Goal: Find specific page/section: Find specific page/section

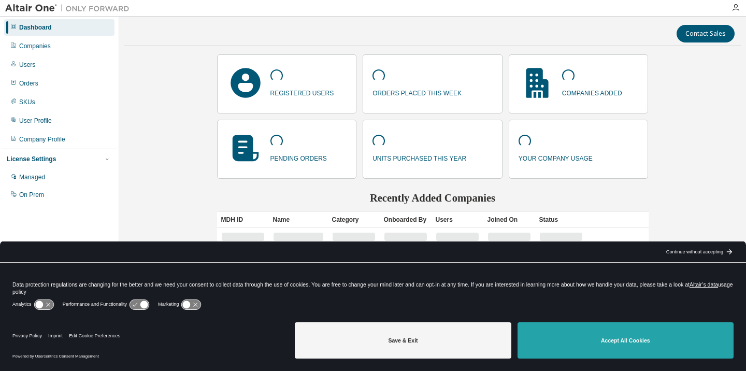
click at [613, 336] on button "Accept All Cookies" at bounding box center [626, 340] width 216 height 36
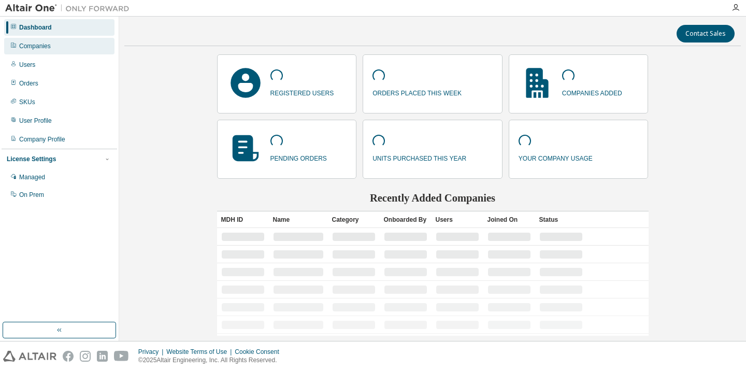
click at [50, 48] on div "Companies" at bounding box center [35, 46] width 32 height 8
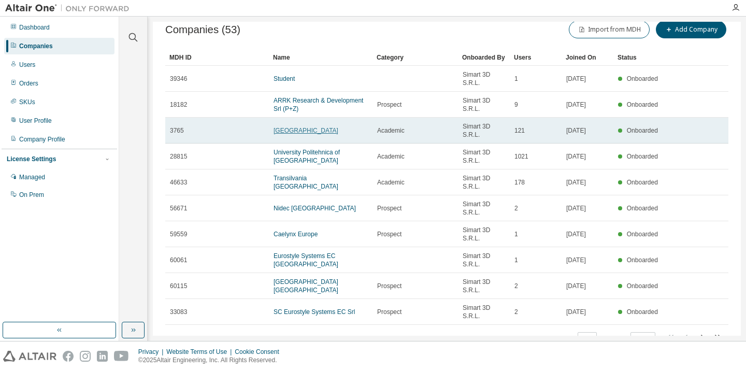
scroll to position [49, 0]
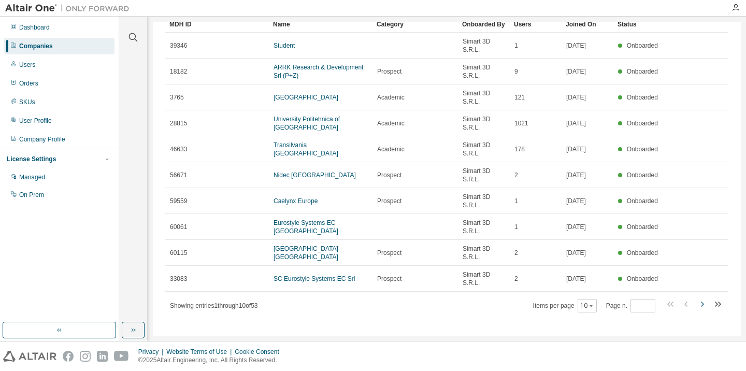
click at [698, 303] on icon "button" at bounding box center [702, 304] width 12 height 12
type input "*"
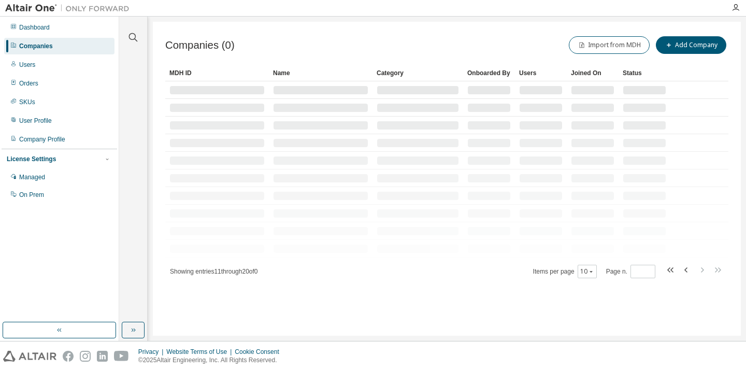
scroll to position [0, 0]
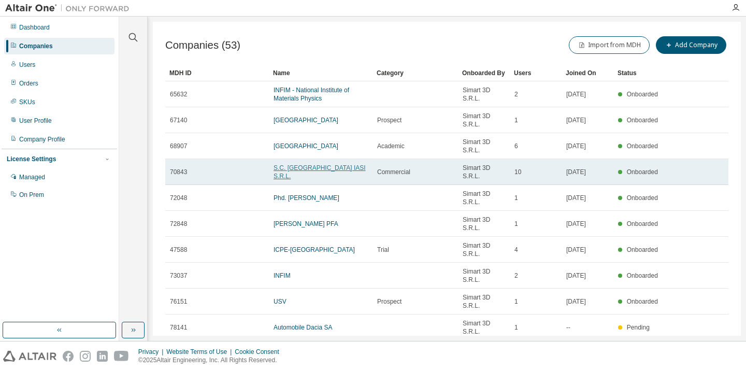
click at [334, 170] on link "S.C. [GEOGRAPHIC_DATA] IASI S.R.L." at bounding box center [320, 172] width 92 height 16
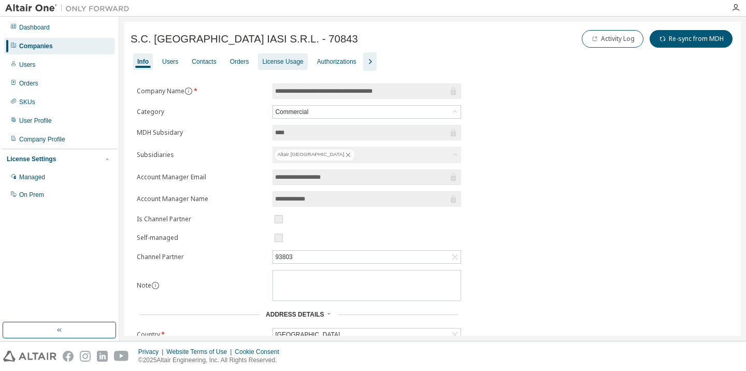
click at [278, 57] on div "License Usage" at bounding box center [282, 61] width 49 height 17
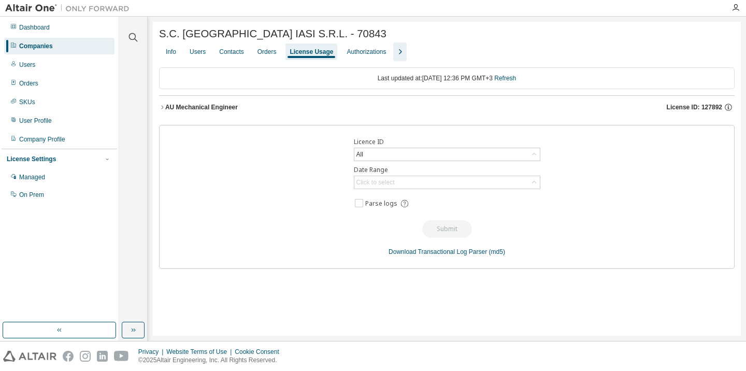
click at [217, 109] on div "AU Mechanical Engineer" at bounding box center [201, 107] width 73 height 8
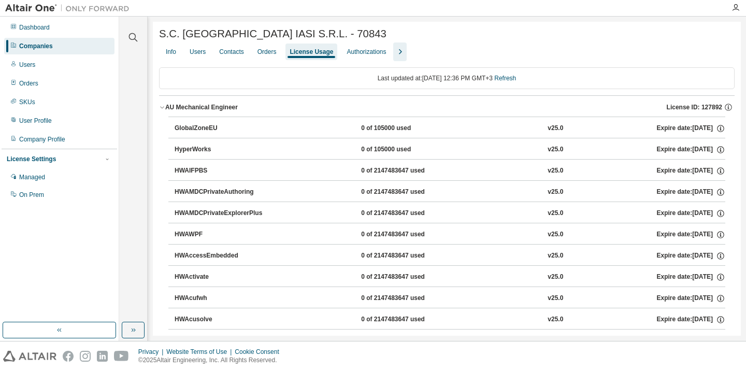
click at [46, 45] on div "Companies" at bounding box center [36, 46] width 34 height 8
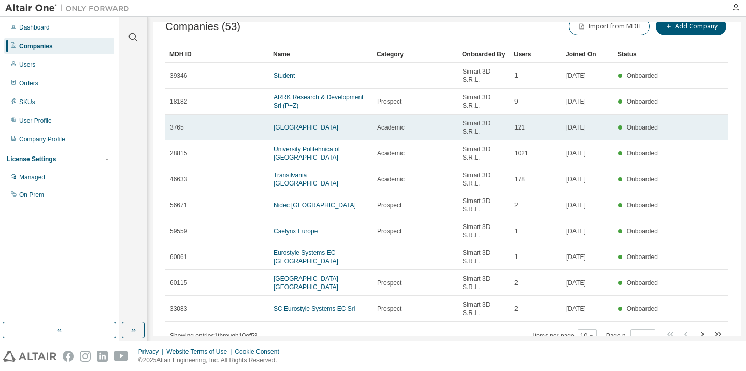
scroll to position [53, 0]
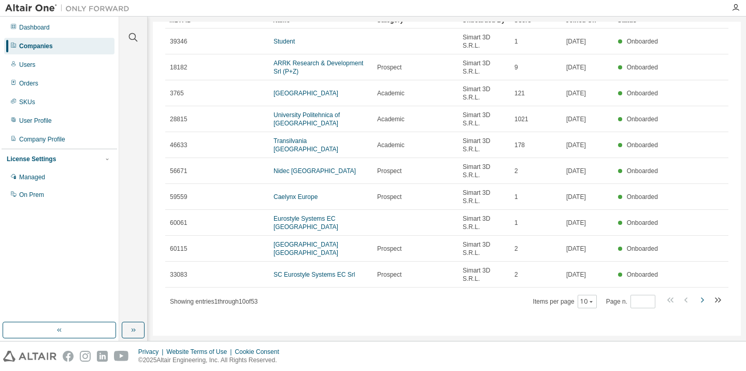
click at [699, 301] on icon "button" at bounding box center [702, 300] width 12 height 12
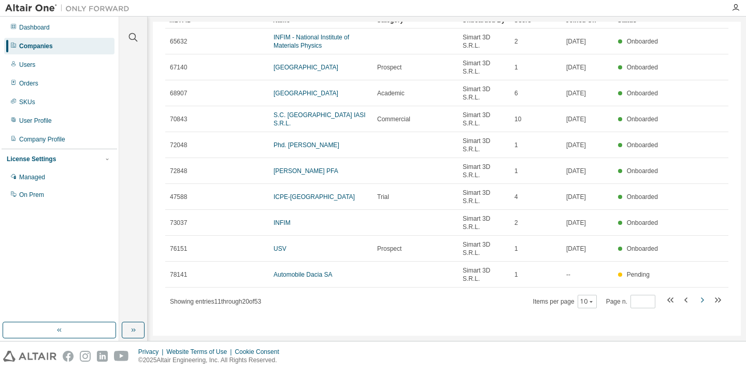
click at [698, 299] on icon "button" at bounding box center [702, 300] width 12 height 12
type input "*"
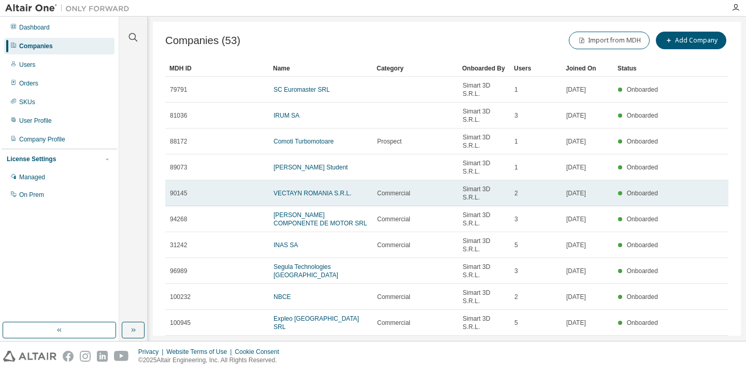
scroll to position [15, 0]
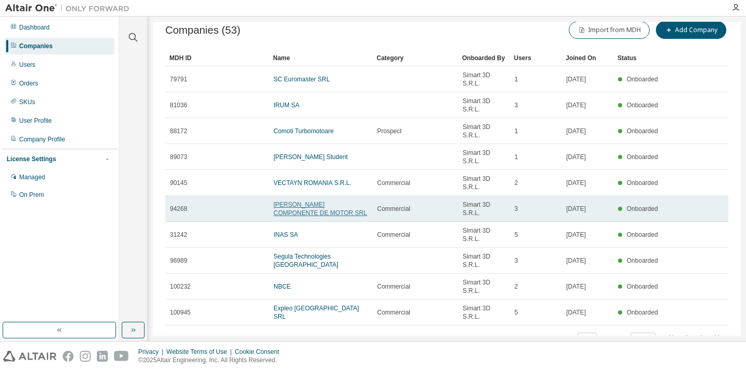
click at [298, 215] on link "[PERSON_NAME] COMPONENTE DE MOTOR SRL" at bounding box center [320, 209] width 93 height 16
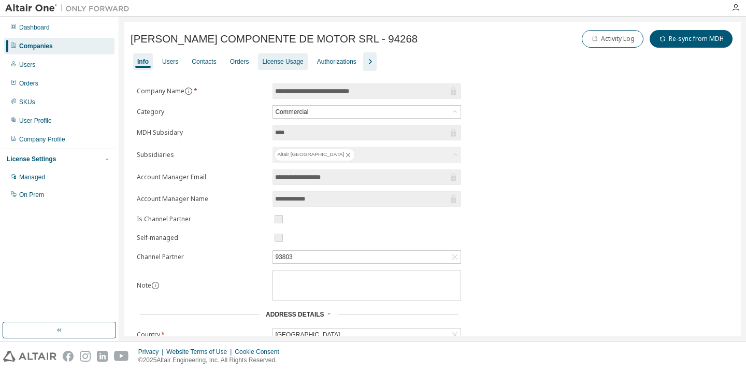
click at [285, 60] on div "License Usage" at bounding box center [282, 62] width 41 height 8
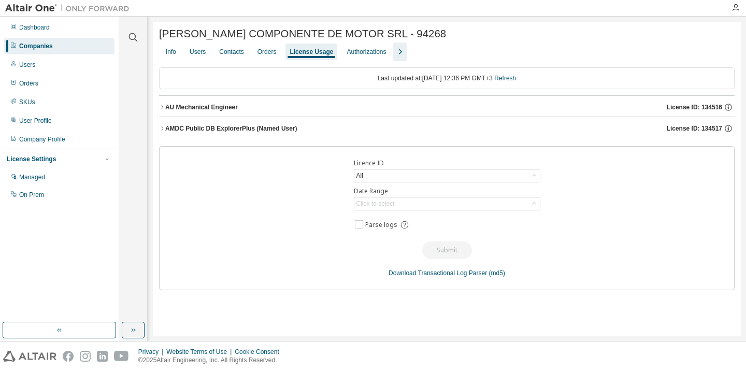
click at [216, 110] on div "AU Mechanical Engineer" at bounding box center [201, 107] width 73 height 8
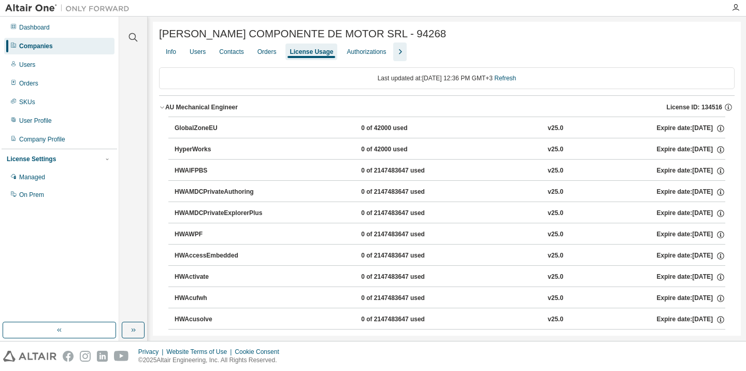
click at [38, 46] on div "Companies" at bounding box center [36, 46] width 34 height 8
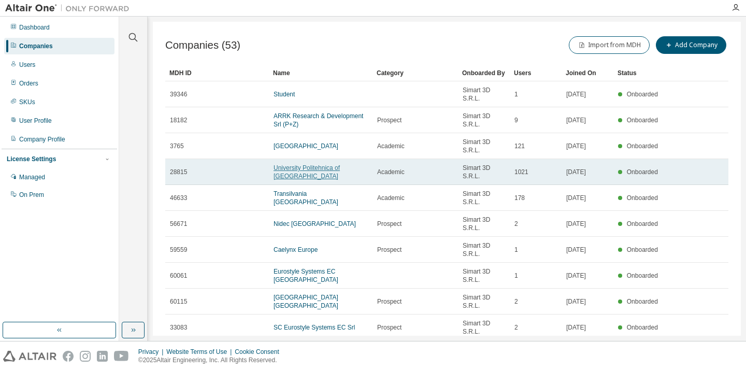
scroll to position [53, 0]
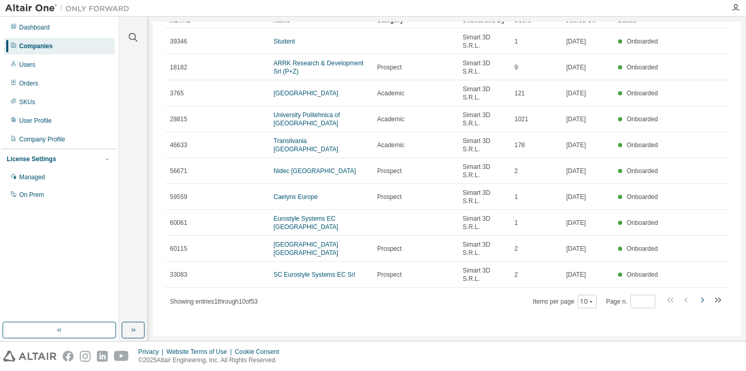
click at [697, 299] on icon "button" at bounding box center [702, 300] width 12 height 12
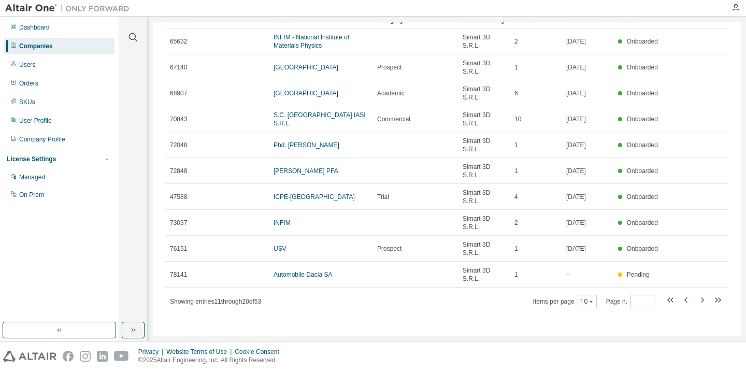
click at [701, 300] on icon "button" at bounding box center [702, 300] width 3 height 5
type input "*"
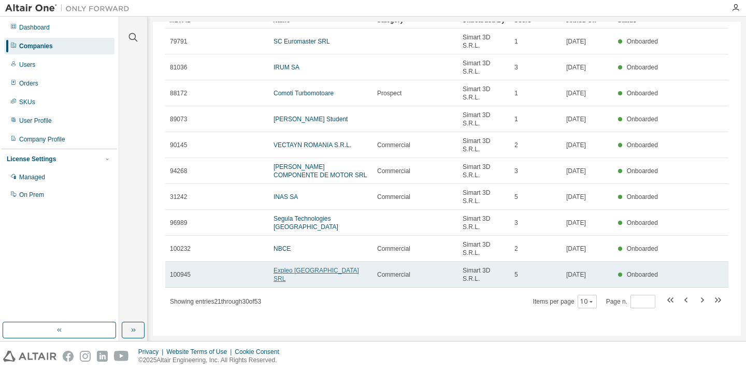
click at [316, 272] on link "Expleo [GEOGRAPHIC_DATA] SRL" at bounding box center [317, 275] width 86 height 16
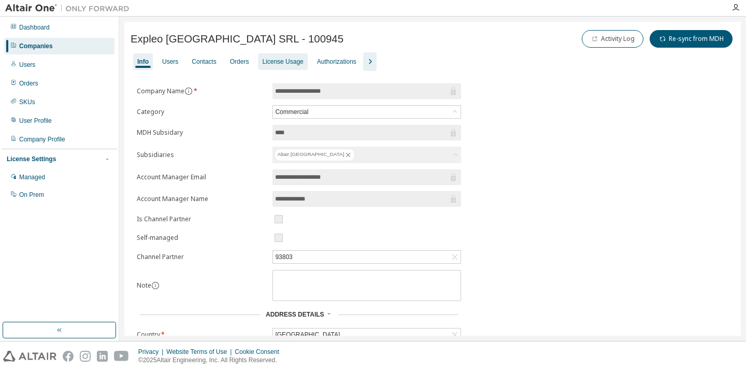
click at [294, 67] on div "License Usage" at bounding box center [282, 61] width 49 height 17
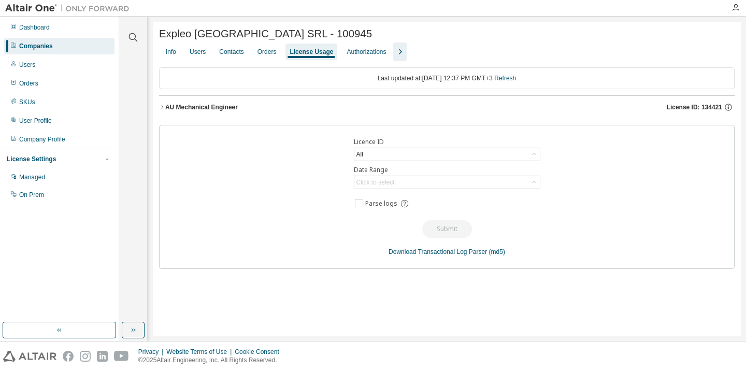
click at [193, 106] on div "AU Mechanical Engineer" at bounding box center [201, 107] width 73 height 8
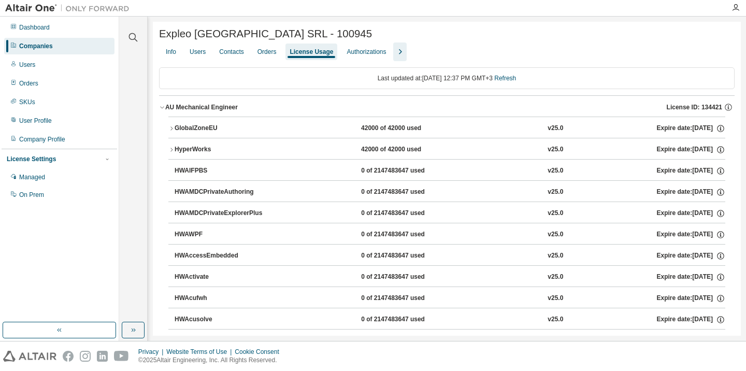
click at [41, 48] on div "Companies" at bounding box center [36, 46] width 34 height 8
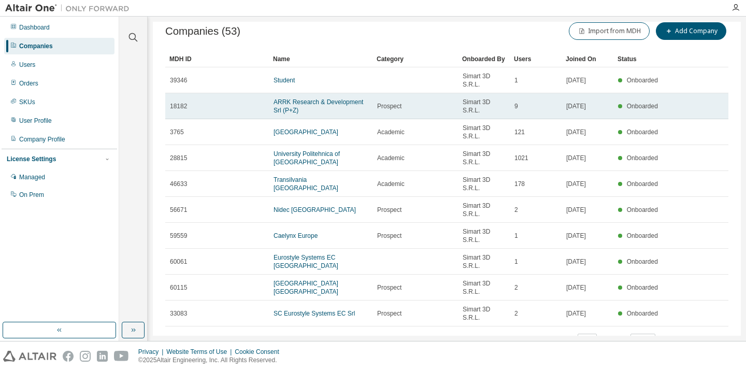
scroll to position [53, 0]
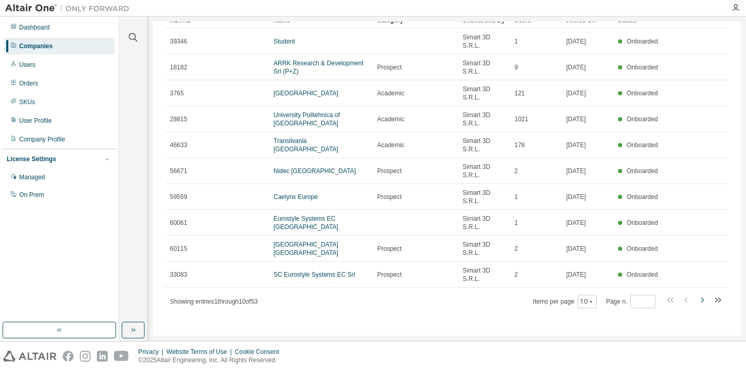
click at [698, 301] on icon "button" at bounding box center [702, 300] width 12 height 12
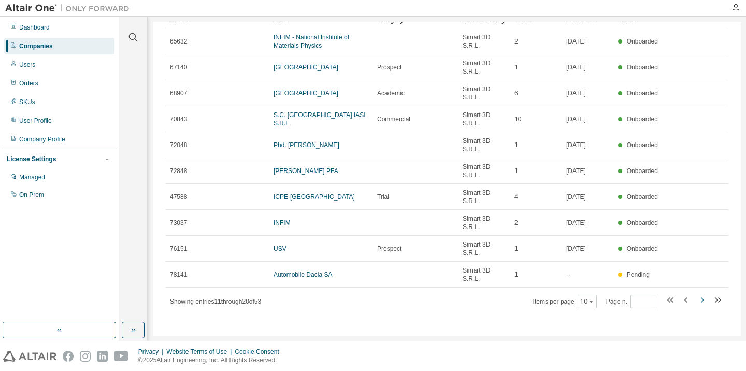
click at [701, 302] on icon "button" at bounding box center [702, 300] width 3 height 5
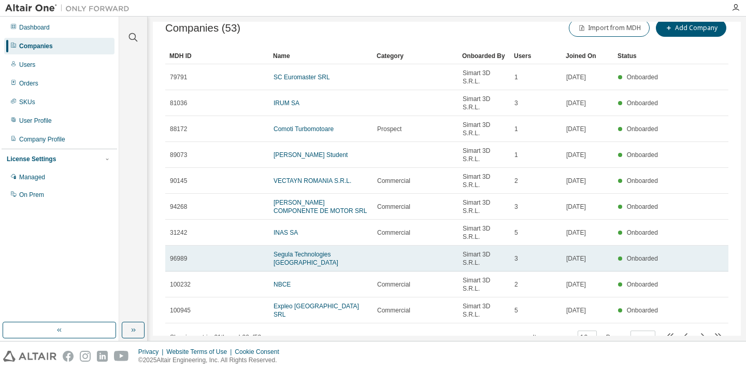
scroll to position [34, 0]
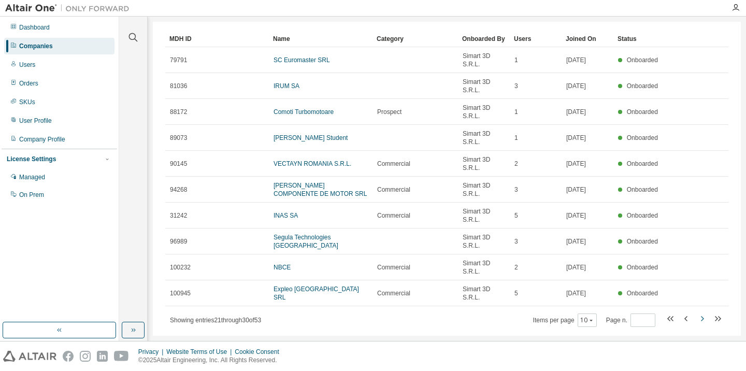
click at [701, 318] on icon "button" at bounding box center [702, 318] width 3 height 5
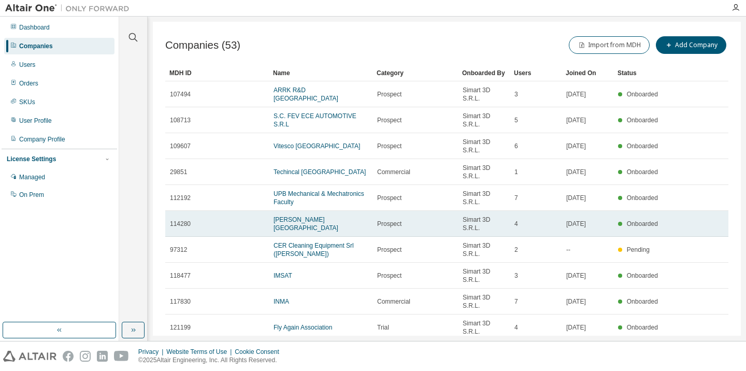
scroll to position [47, 0]
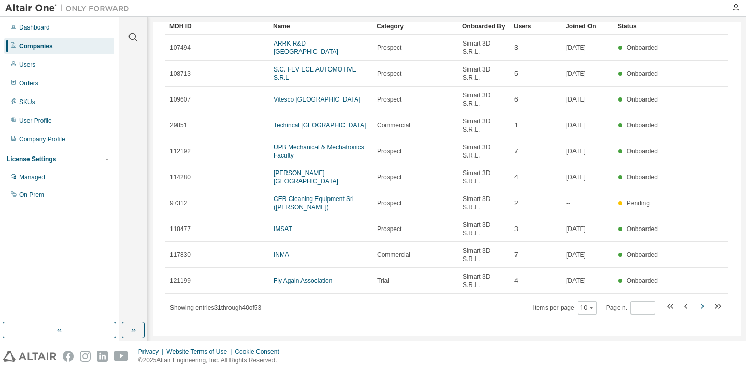
click at [700, 308] on icon "button" at bounding box center [702, 306] width 12 height 12
type input "*"
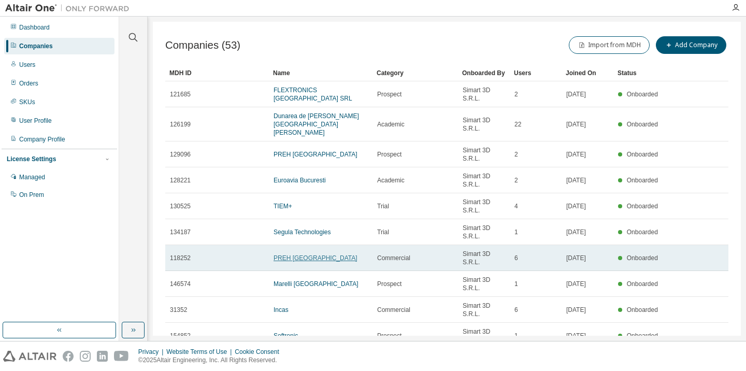
click at [303, 255] on link "PREH [GEOGRAPHIC_DATA]" at bounding box center [316, 258] width 84 height 7
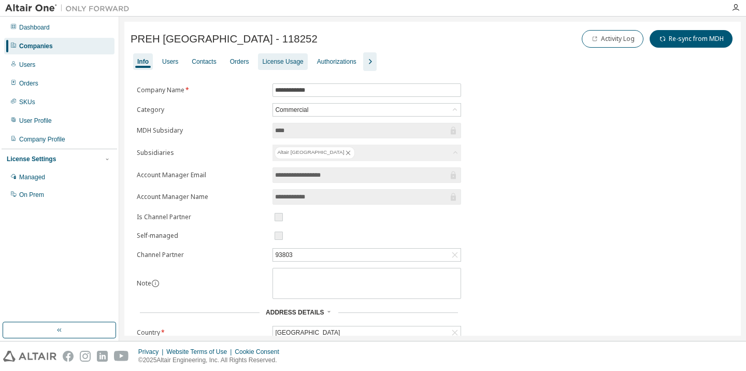
click at [296, 61] on div "License Usage" at bounding box center [282, 62] width 41 height 8
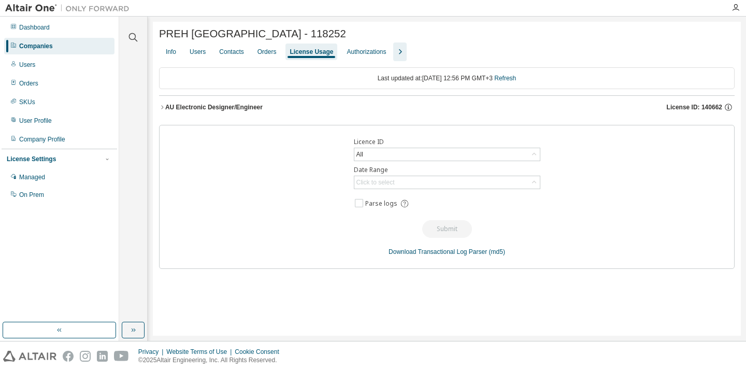
click at [241, 105] on div "AU Electronic Designer/Engineer" at bounding box center [213, 107] width 97 height 8
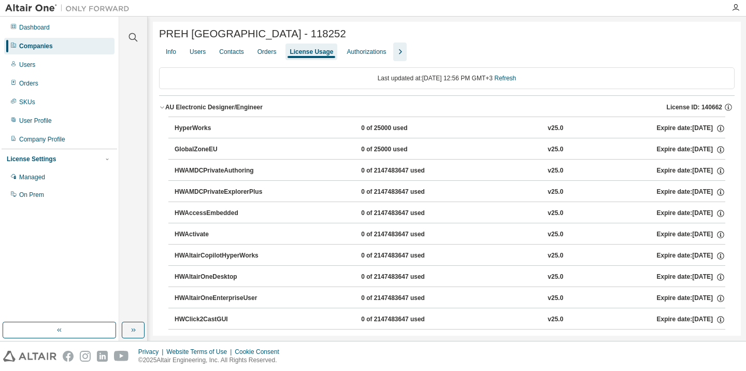
click at [43, 47] on div "Companies" at bounding box center [36, 46] width 34 height 8
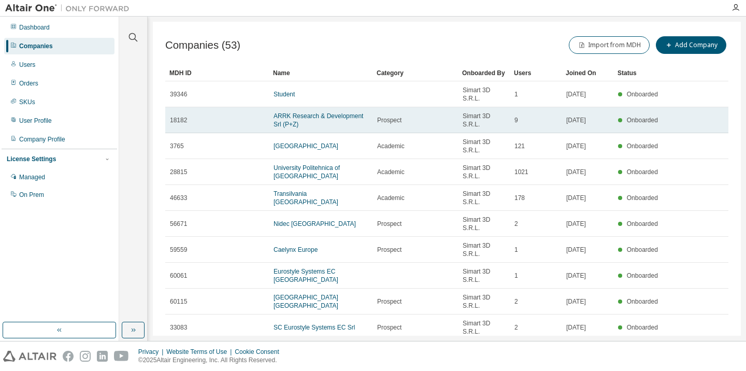
scroll to position [53, 0]
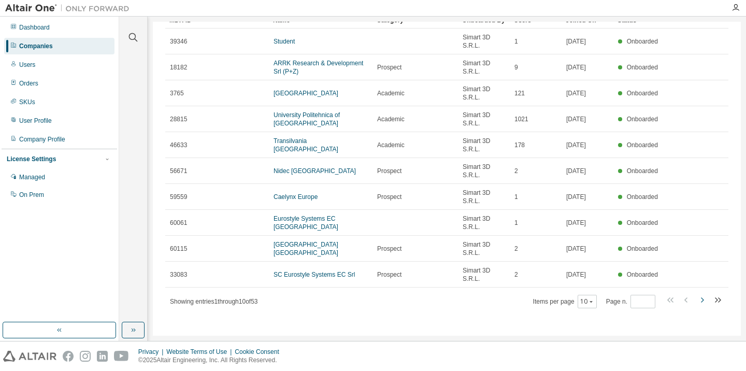
click at [700, 301] on icon "button" at bounding box center [702, 300] width 12 height 12
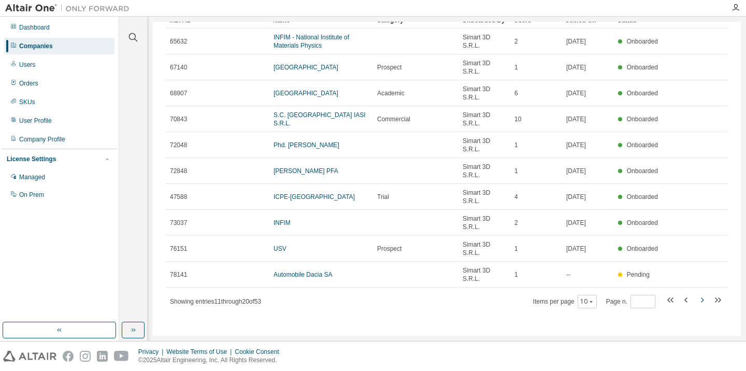
click at [699, 298] on icon "button" at bounding box center [702, 300] width 12 height 12
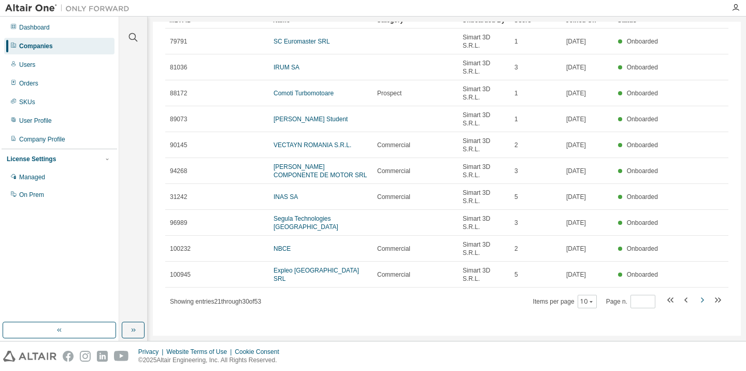
click at [701, 301] on icon "button" at bounding box center [702, 300] width 3 height 5
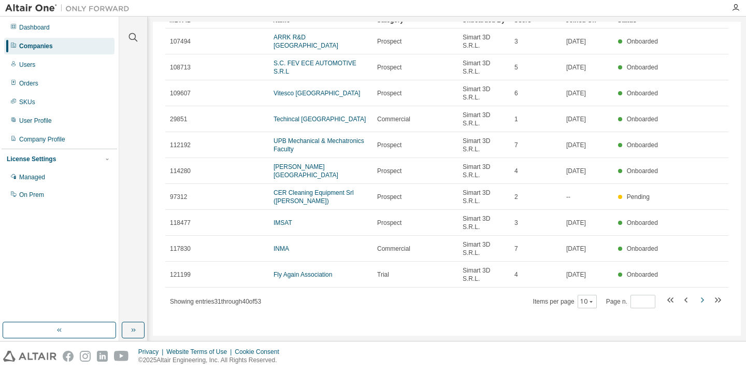
type input "*"
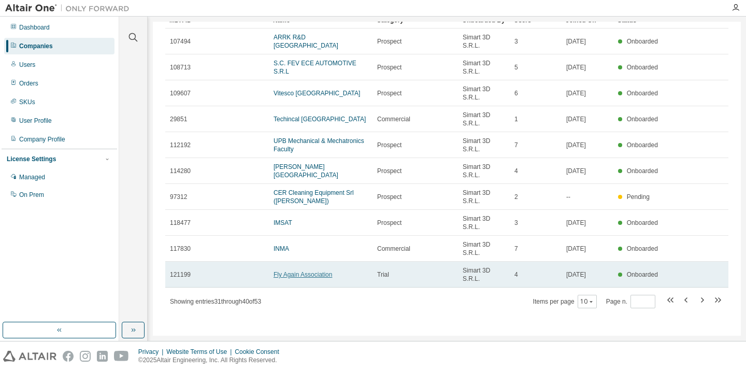
click at [315, 274] on link "Fly Again Association" at bounding box center [303, 274] width 59 height 7
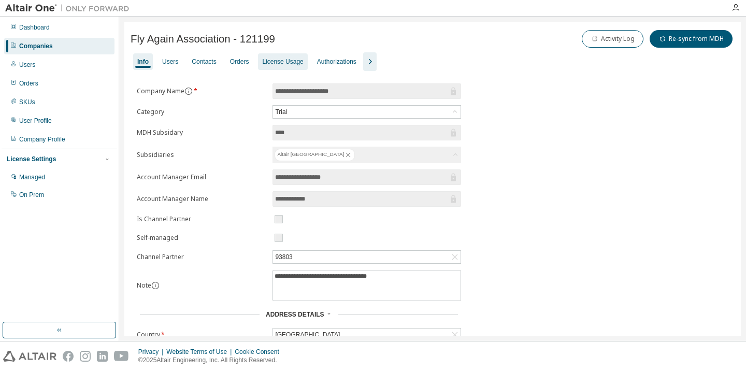
click at [298, 67] on div "License Usage" at bounding box center [282, 61] width 49 height 17
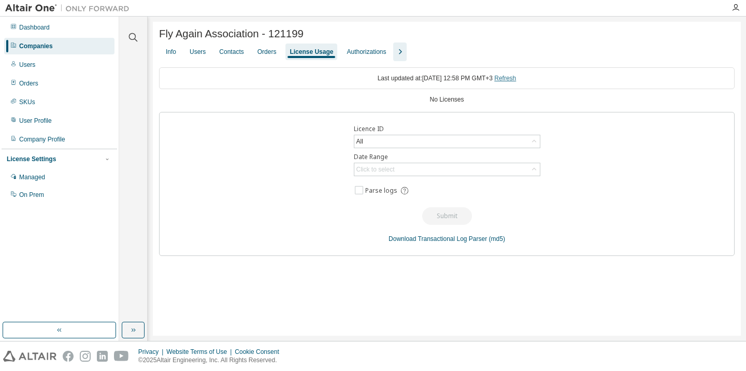
click at [516, 78] on link "Refresh" at bounding box center [506, 78] width 22 height 7
click at [71, 48] on div "Companies" at bounding box center [59, 46] width 110 height 17
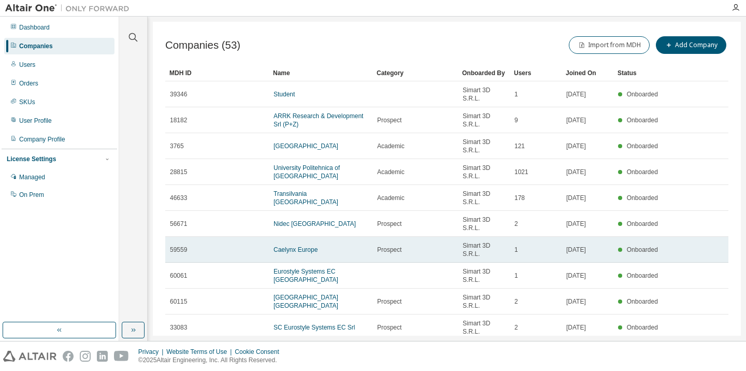
scroll to position [53, 0]
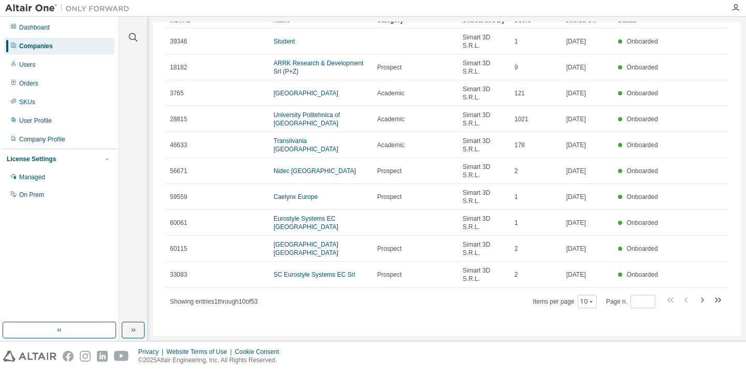
click at [700, 299] on icon "button" at bounding box center [702, 300] width 12 height 12
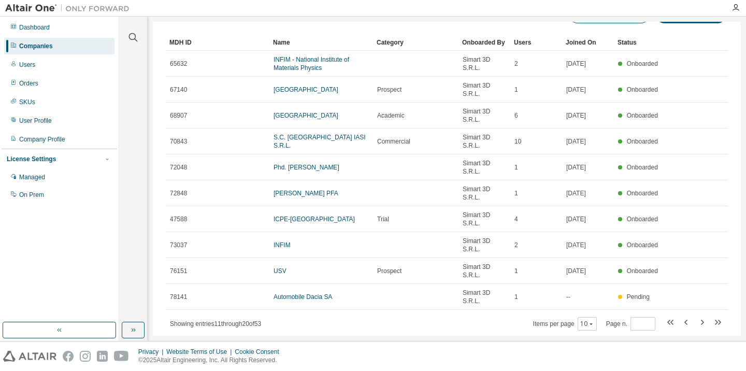
scroll to position [38, 0]
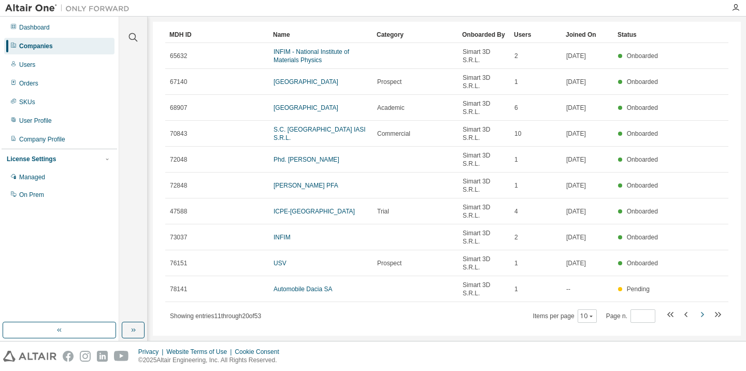
click at [697, 314] on icon "button" at bounding box center [702, 314] width 12 height 12
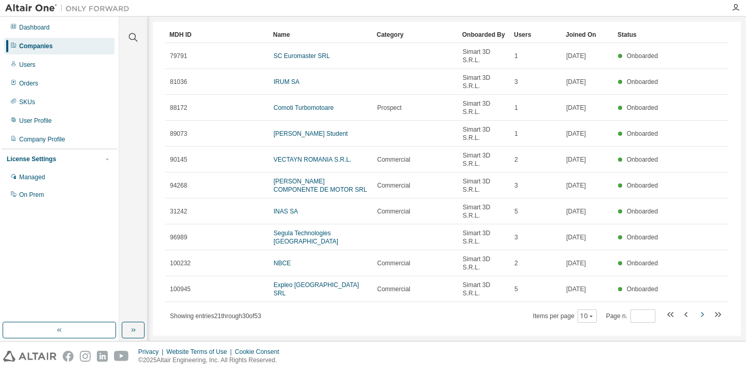
click at [699, 313] on icon "button" at bounding box center [702, 314] width 12 height 12
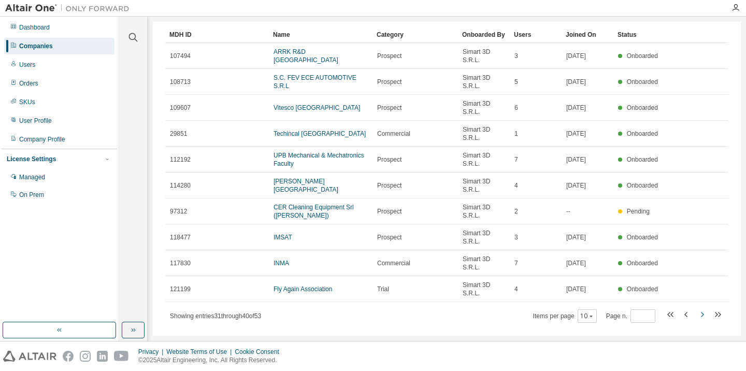
click at [700, 313] on icon "button" at bounding box center [702, 314] width 12 height 12
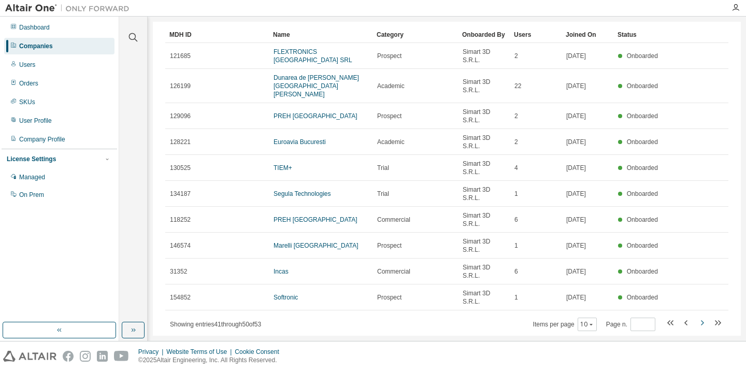
click at [696, 317] on icon "button" at bounding box center [702, 323] width 12 height 12
type input "*"
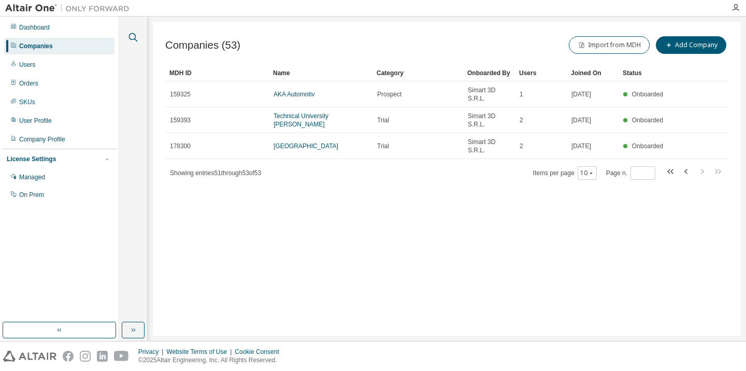
click at [130, 34] on icon "button" at bounding box center [133, 37] width 12 height 12
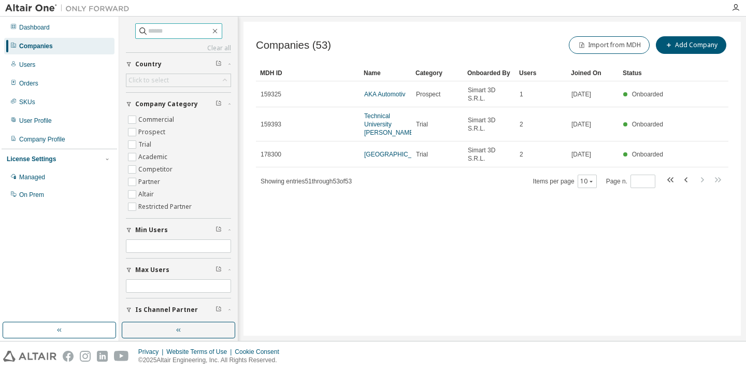
click at [193, 29] on input "text" at bounding box center [179, 31] width 62 height 10
type input "***"
type input "*"
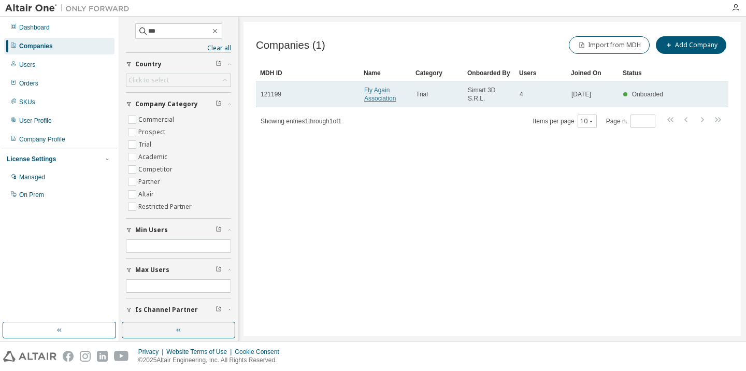
click at [380, 89] on link "Fly Again Association" at bounding box center [380, 95] width 32 height 16
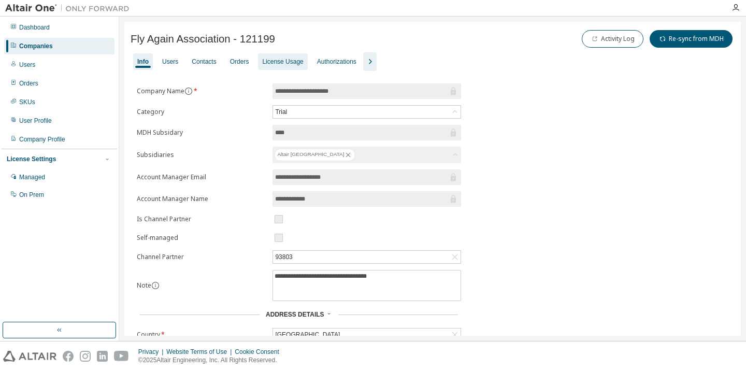
click at [293, 62] on div "License Usage" at bounding box center [282, 62] width 41 height 8
